Goal: Transaction & Acquisition: Book appointment/travel/reservation

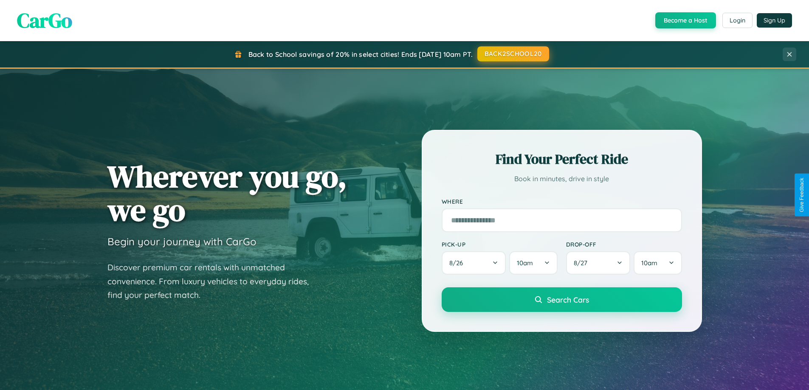
click at [513, 54] on button "BACK2SCHOOL20" at bounding box center [513, 53] width 72 height 15
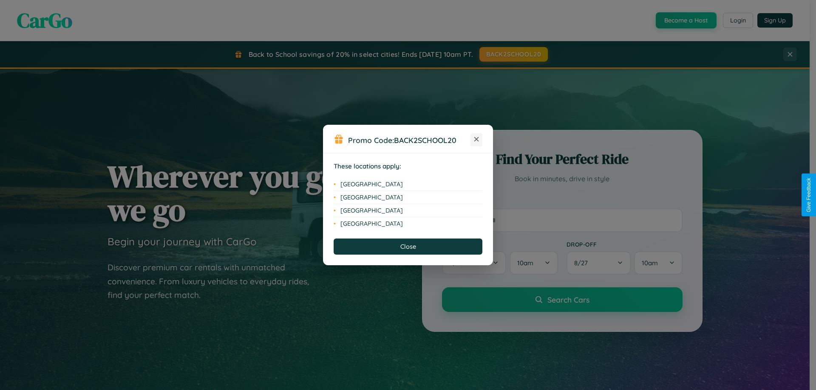
click at [476, 140] on icon at bounding box center [476, 139] width 5 height 5
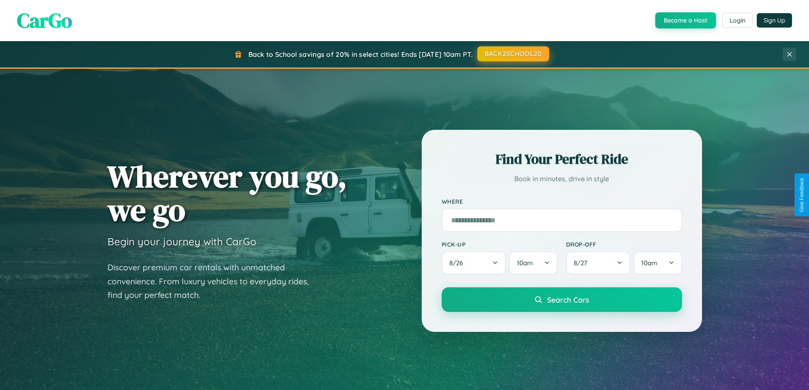
click at [513, 54] on button "BACK2SCHOOL20" at bounding box center [513, 53] width 72 height 15
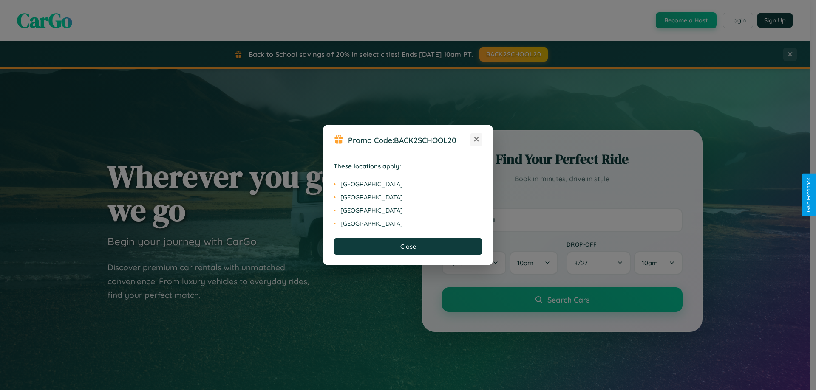
click at [476, 140] on icon at bounding box center [476, 139] width 5 height 5
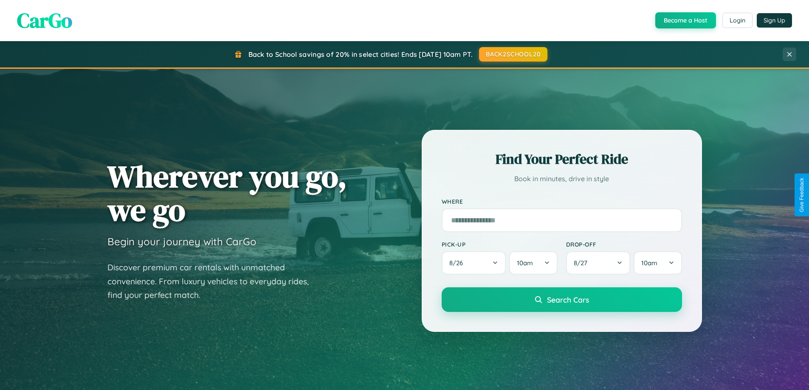
scroll to position [25, 0]
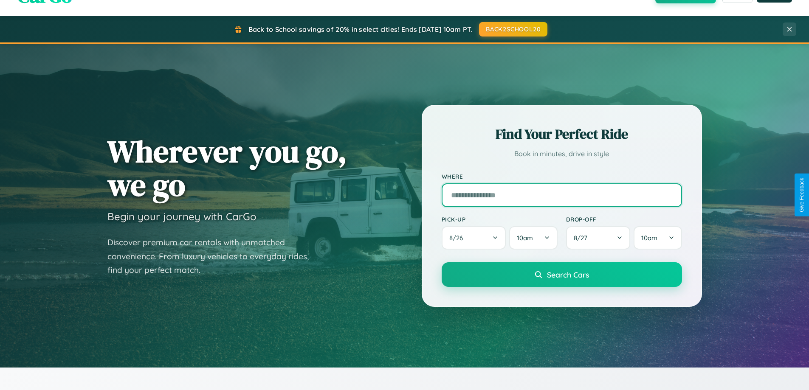
click at [562, 195] on input "text" at bounding box center [562, 195] width 240 height 24
type input "**********"
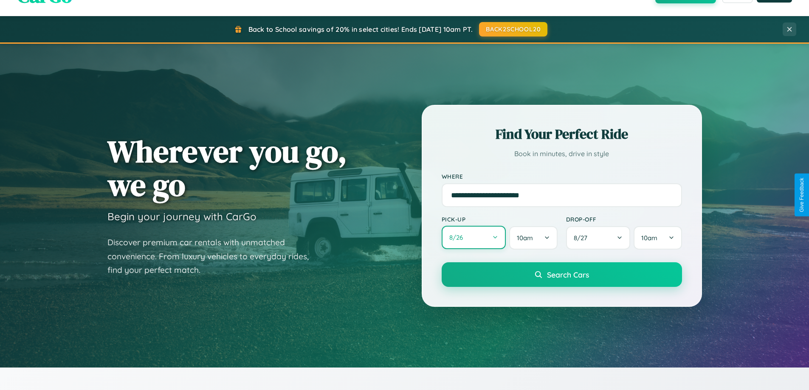
click at [474, 238] on button "8 / 26" at bounding box center [474, 237] width 65 height 23
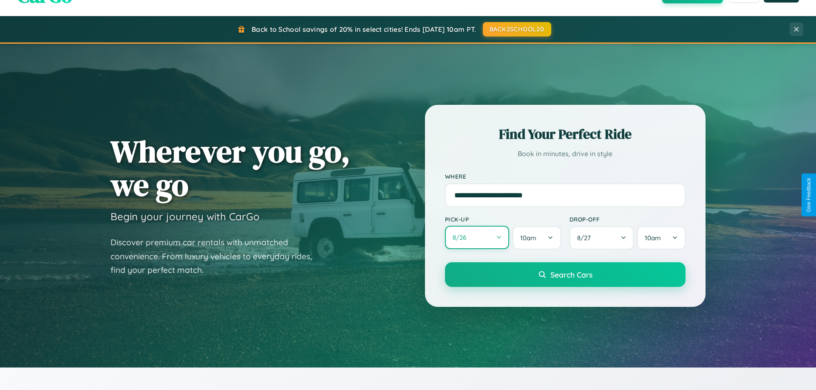
select select "*"
select select "****"
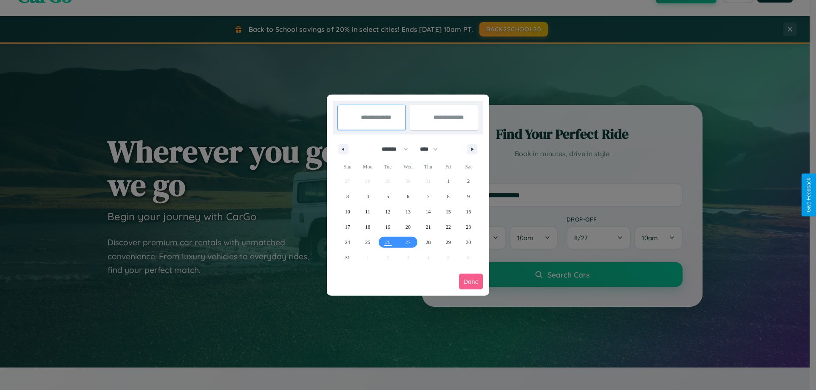
drag, startPoint x: 391, startPoint y: 149, endPoint x: 408, endPoint y: 170, distance: 27.2
click at [391, 149] on select "******* ******** ***** ***** *** **** **** ****** ********* ******* ******** **…" at bounding box center [393, 149] width 36 height 14
select select "*"
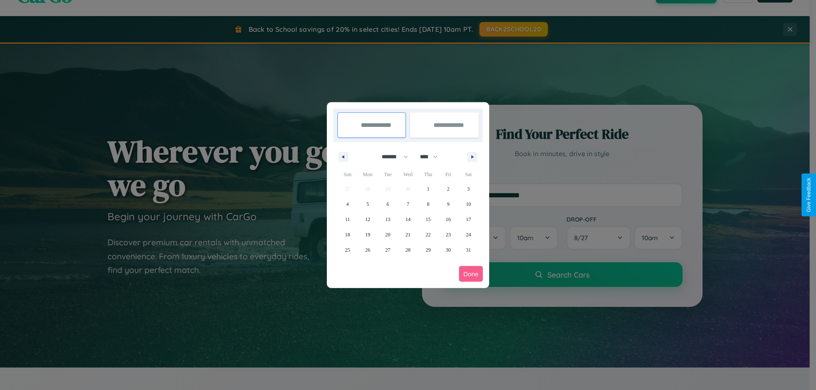
drag, startPoint x: 432, startPoint y: 157, endPoint x: 408, endPoint y: 170, distance: 28.1
click at [432, 157] on select "**** **** **** **** **** **** **** **** **** **** **** **** **** **** **** ****…" at bounding box center [427, 157] width 25 height 14
select select "****"
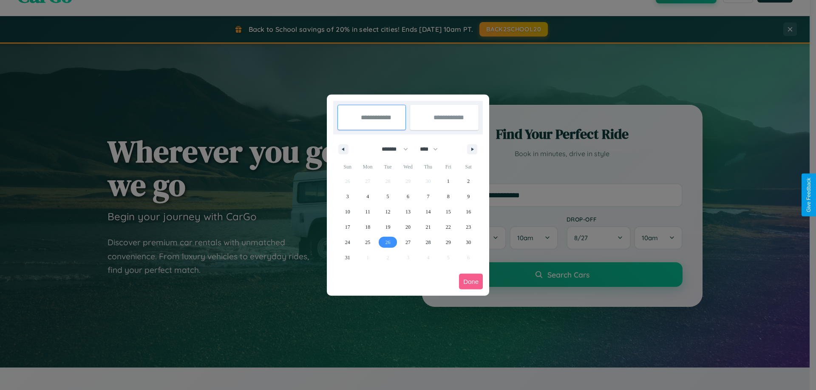
click at [387, 242] on span "26" at bounding box center [387, 242] width 5 height 15
type input "**********"
click at [472, 149] on icon "button" at bounding box center [473, 149] width 4 height 3
select select "*"
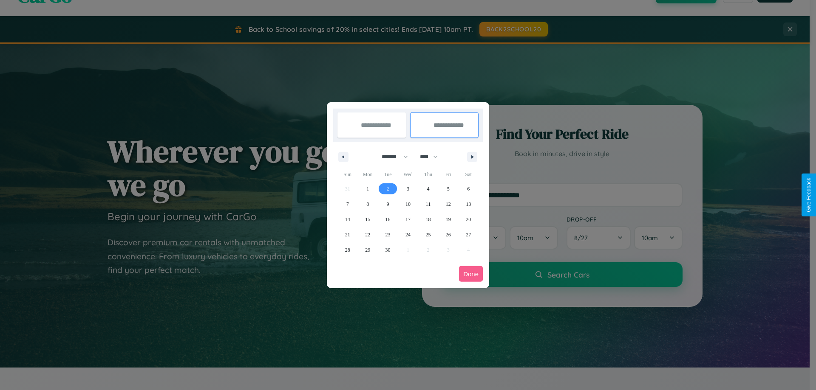
click at [387, 189] on span "2" at bounding box center [388, 188] width 3 height 15
type input "**********"
select select "*"
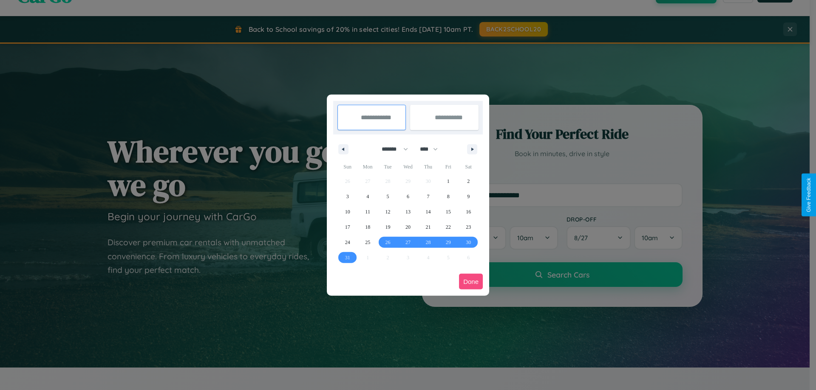
click at [471, 282] on button "Done" at bounding box center [471, 282] width 24 height 16
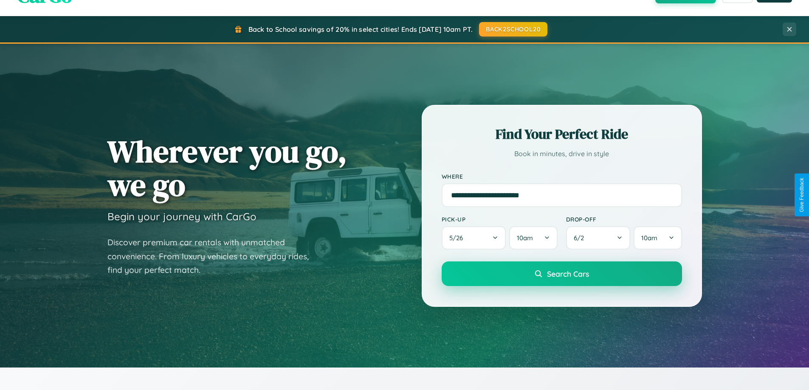
click at [562, 274] on span "Search Cars" at bounding box center [568, 273] width 42 height 9
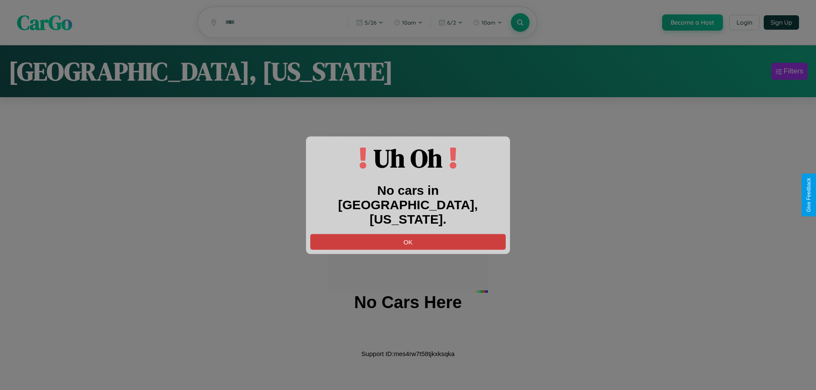
click at [408, 234] on button "OK" at bounding box center [407, 242] width 195 height 16
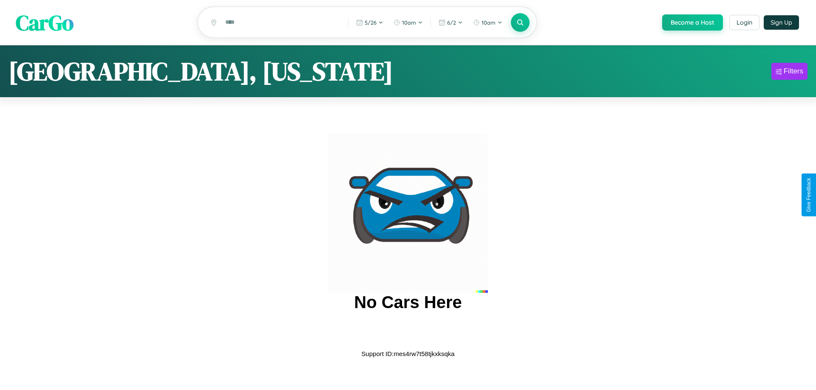
click at [45, 23] on span "CarGo" at bounding box center [45, 22] width 58 height 29
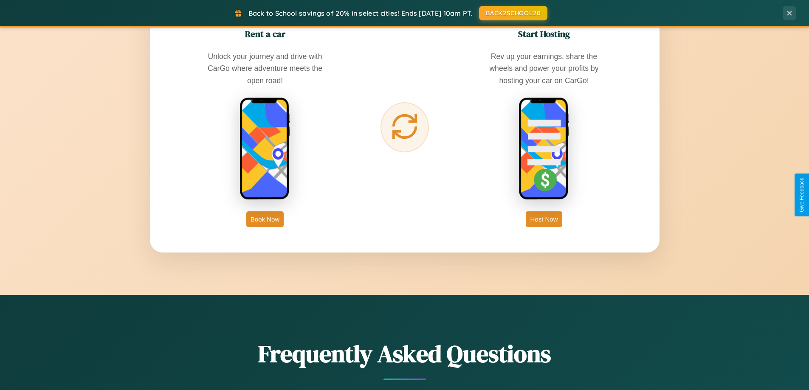
scroll to position [1365, 0]
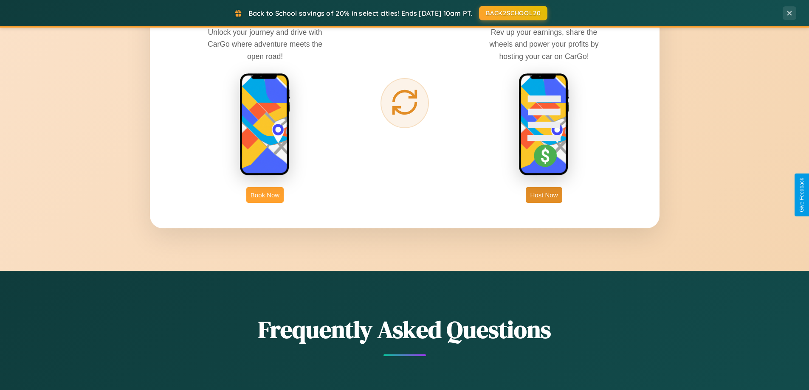
click at [265, 195] on button "Book Now" at bounding box center [264, 195] width 37 height 16
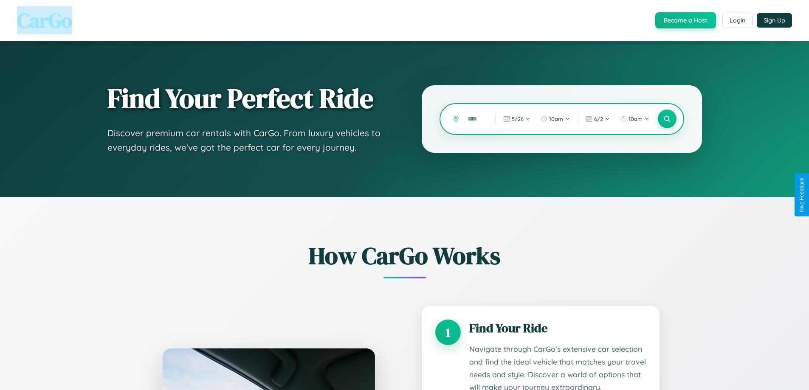
click at [475, 119] on input "text" at bounding box center [474, 119] width 23 height 15
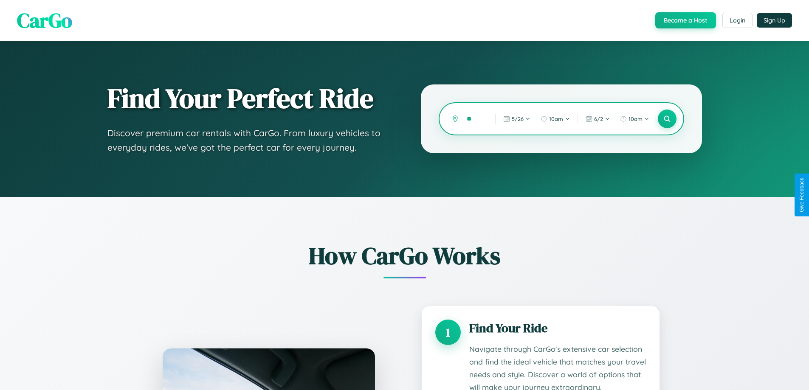
type input "*"
type input "******"
click at [667, 119] on icon at bounding box center [667, 119] width 8 height 8
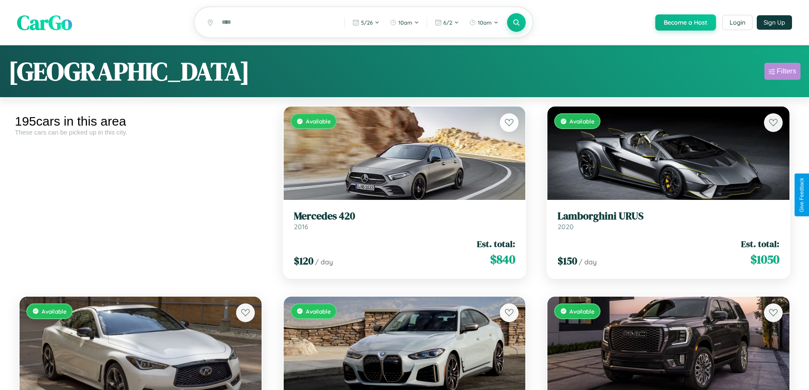
click at [782, 73] on div "Filters" at bounding box center [787, 71] width 20 height 8
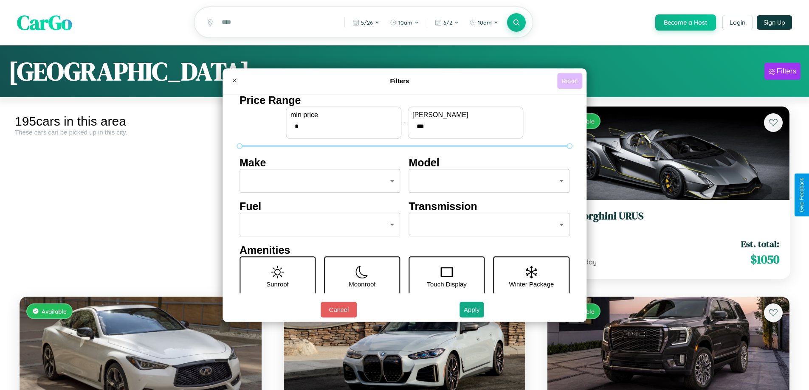
click at [571, 81] on button "Reset" at bounding box center [569, 81] width 25 height 16
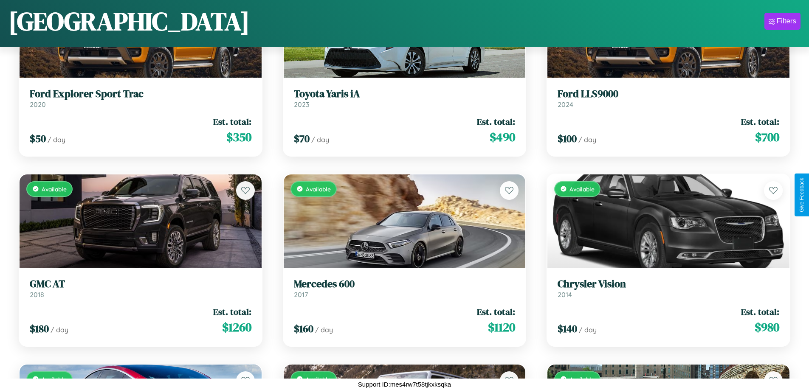
scroll to position [9059, 0]
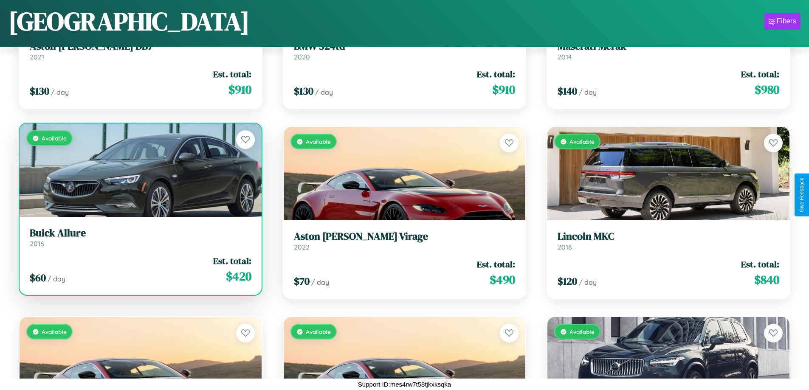
click at [139, 241] on link "Buick Allure 2016" at bounding box center [141, 237] width 222 height 21
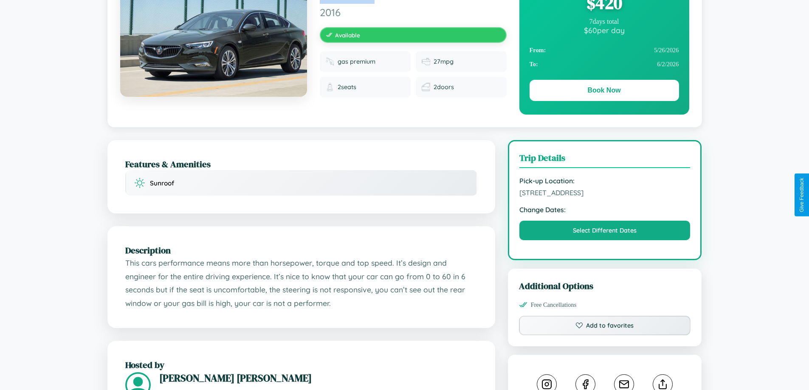
scroll to position [288, 0]
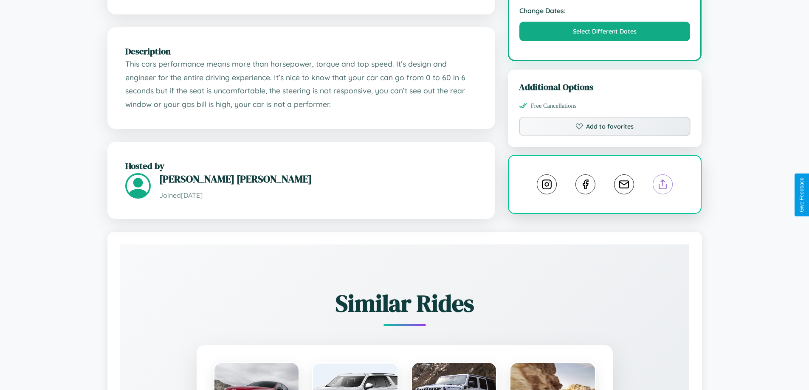
click at [663, 186] on line at bounding box center [663, 183] width 0 height 6
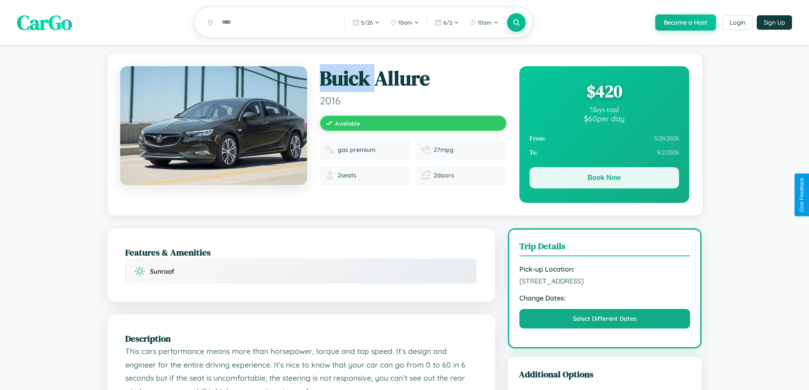
click at [604, 179] on button "Book Now" at bounding box center [605, 177] width 150 height 21
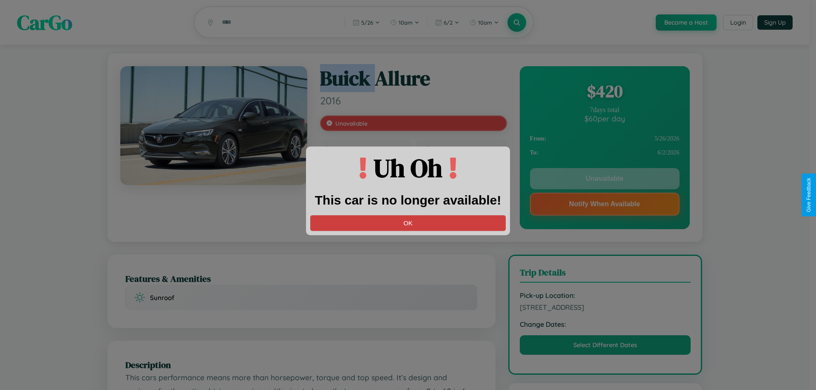
click at [408, 223] on button "OK" at bounding box center [407, 223] width 195 height 16
